Goal: Browse casually

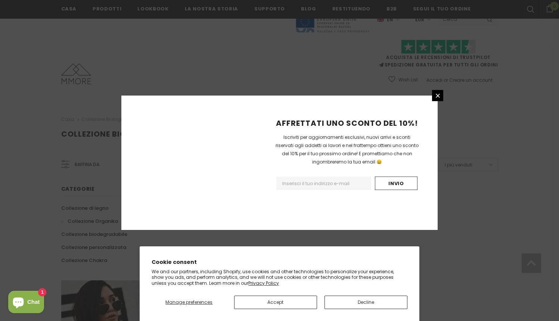
scroll to position [444, 0]
